Goal: Transaction & Acquisition: Purchase product/service

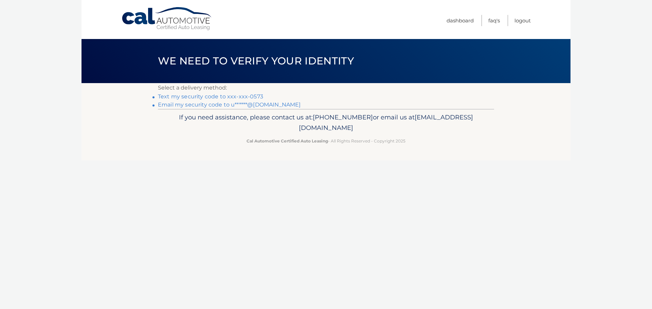
click at [207, 97] on link "Text my security code to xxx-xxx-0573" at bounding box center [210, 96] width 105 height 6
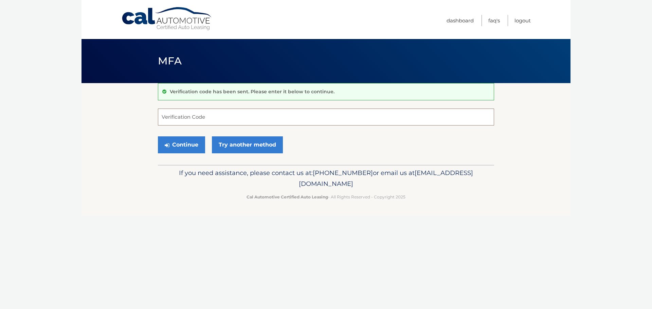
click at [171, 115] on input "Verification Code" at bounding box center [326, 117] width 336 height 17
type input "525735"
click at [174, 150] on button "Continue" at bounding box center [181, 144] width 47 height 17
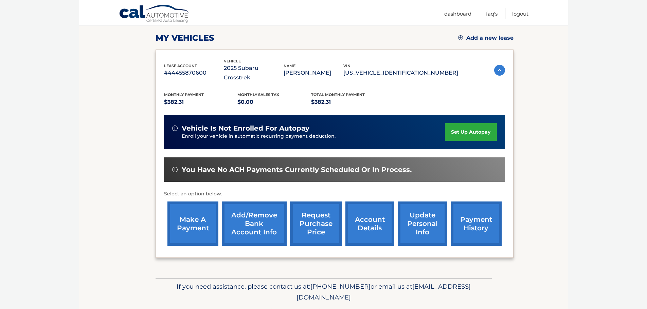
scroll to position [102, 0]
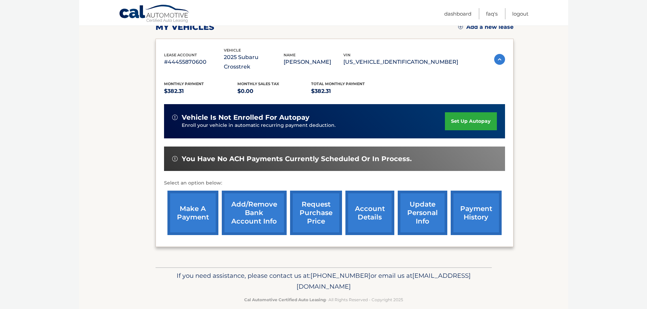
click at [186, 199] on link "make a payment" at bounding box center [192, 213] width 51 height 44
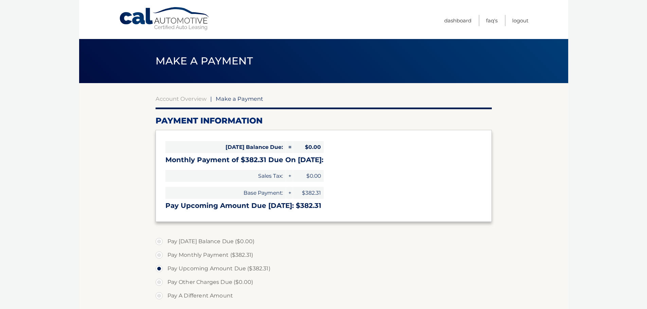
select select "NDQ3ODg0ZWUtY2NkYy00MzJhLThhYzUtOGY1NzE0MjBlMWE4"
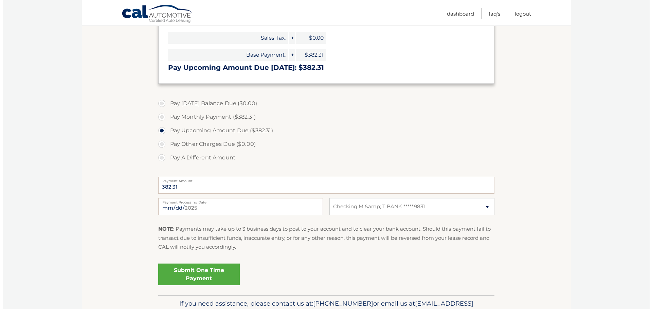
scroll to position [142, 0]
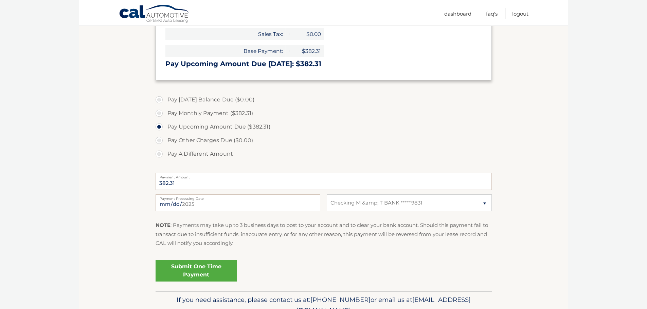
click at [185, 271] on link "Submit One Time Payment" at bounding box center [195, 271] width 81 height 22
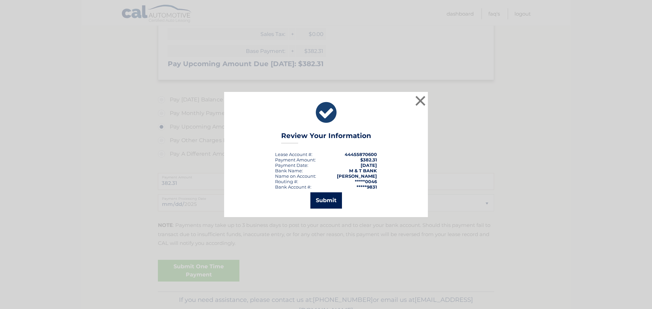
click at [329, 201] on button "Submit" at bounding box center [326, 200] width 32 height 16
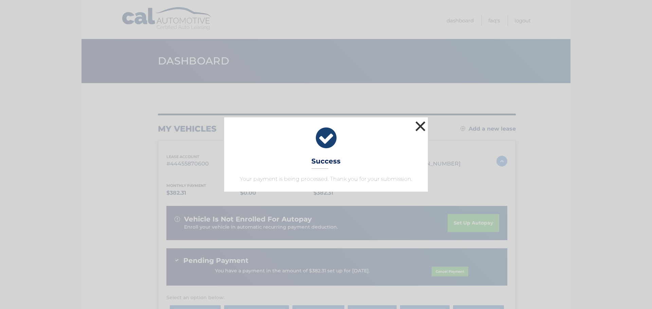
click at [421, 126] on button "×" at bounding box center [420, 126] width 14 height 14
